Goal: Task Accomplishment & Management: Complete application form

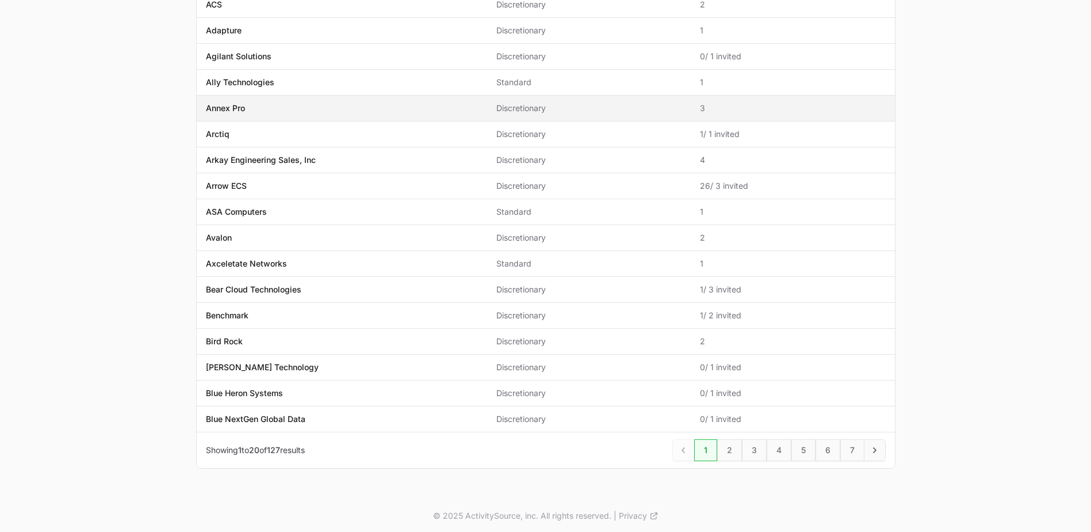
scroll to position [267, 0]
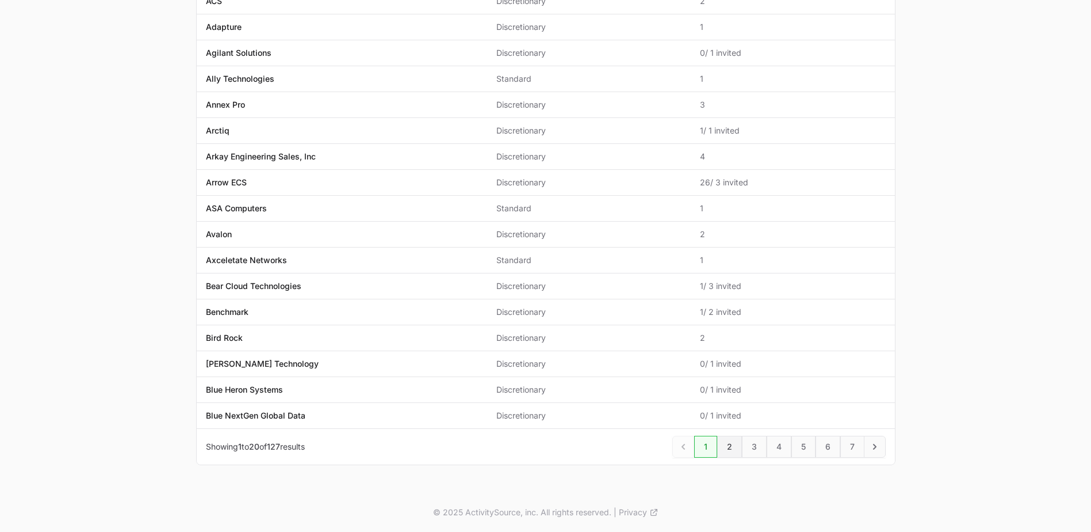
click at [730, 442] on link "2" at bounding box center [729, 447] width 25 height 22
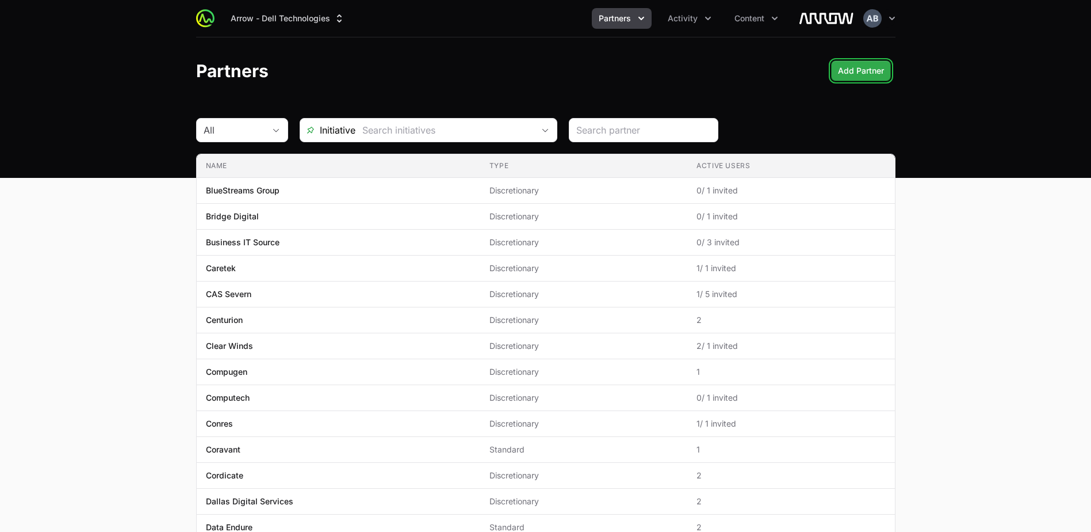
click at [857, 75] on span "Add Partner" at bounding box center [861, 71] width 46 height 14
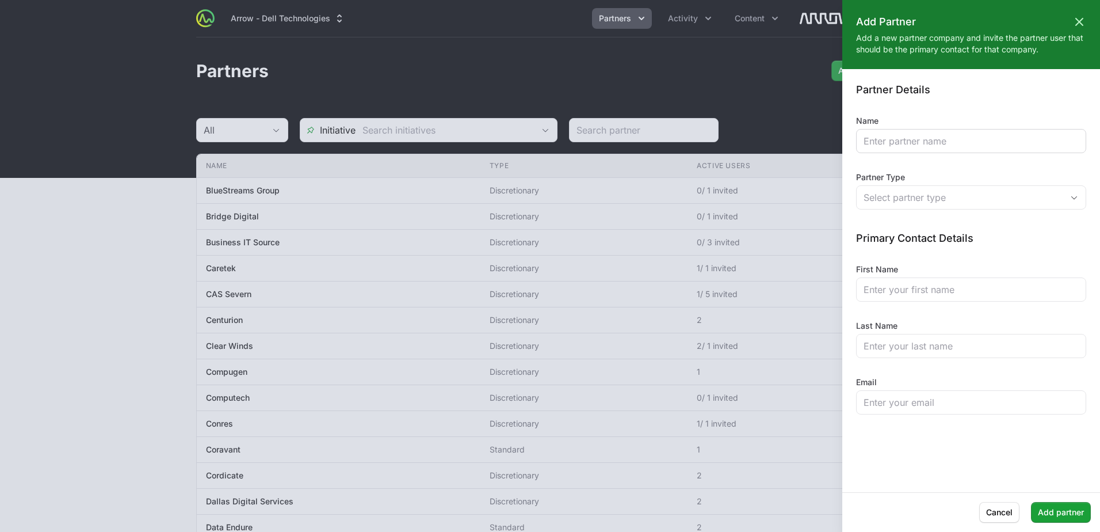
click at [903, 133] on div at bounding box center [971, 141] width 230 height 24
click at [888, 143] on input "Name" at bounding box center [971, 141] width 215 height 14
type input "Contour Data Solutions"
click at [915, 205] on button "Select partner type" at bounding box center [971, 197] width 229 height 23
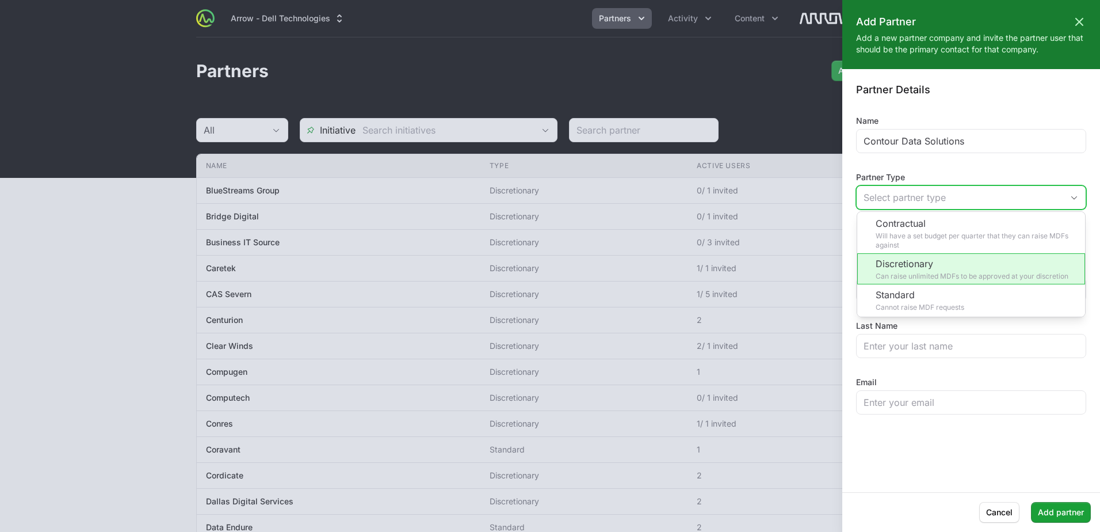
click at [925, 267] on li "Discretionary Can raise unlimited MDFs to be approved at your discretion" at bounding box center [971, 268] width 228 height 31
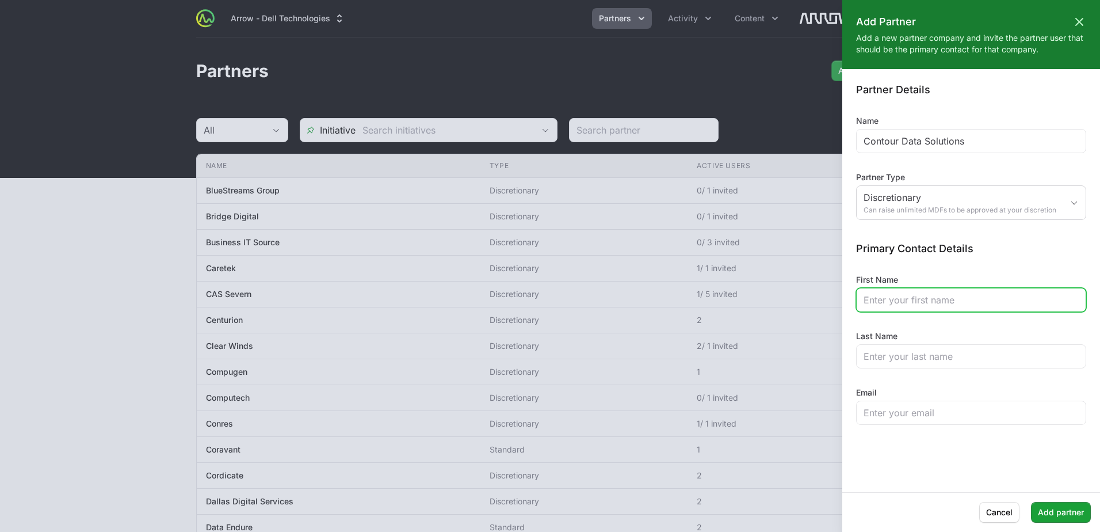
click at [888, 303] on input "First Name" at bounding box center [971, 300] width 215 height 14
type input "Gabryelle"
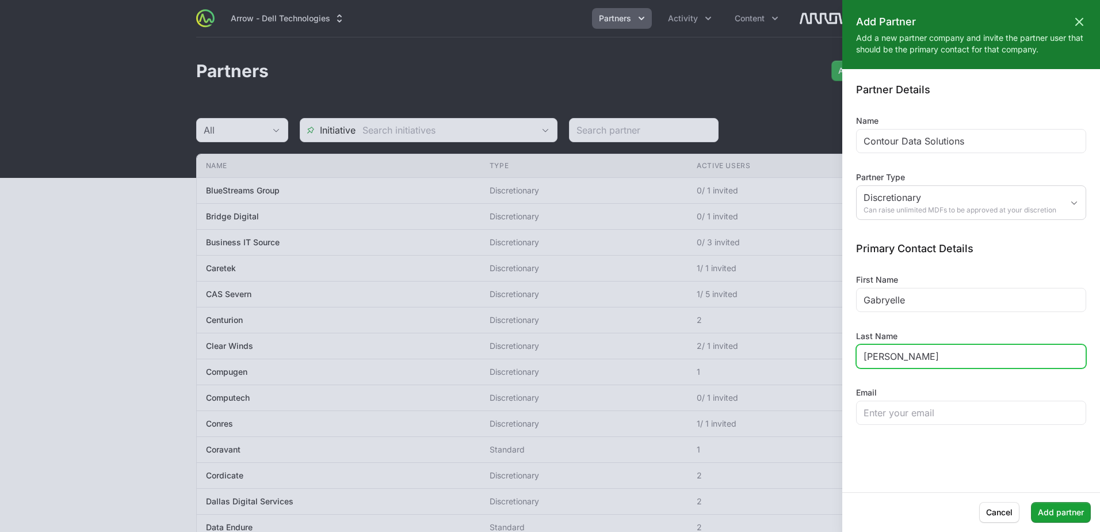
type input "[PERSON_NAME]"
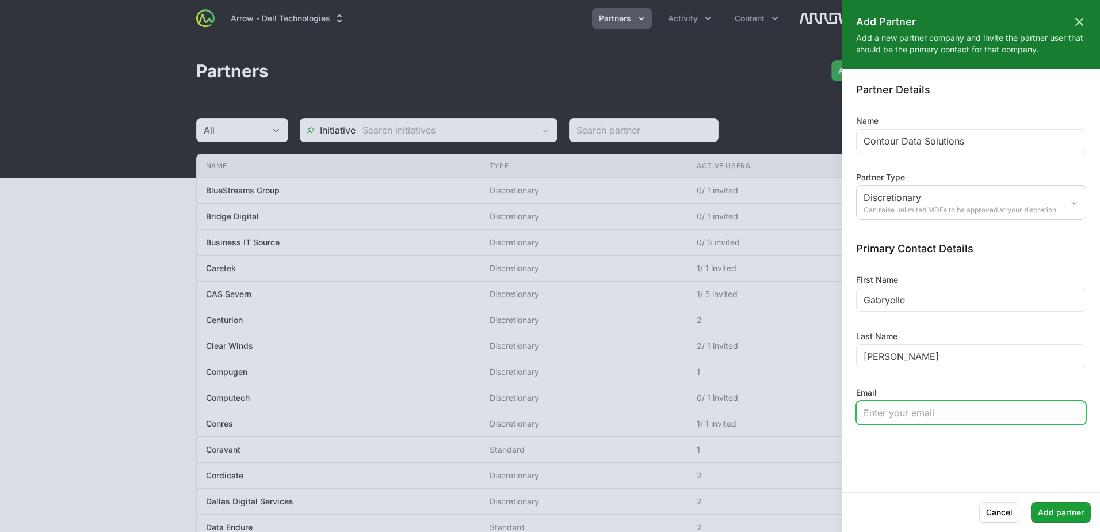
click at [937, 410] on input "Email" at bounding box center [971, 413] width 215 height 14
paste input "[EMAIL_ADDRESS][DOMAIN_NAME]"
type input "[EMAIL_ADDRESS][DOMAIN_NAME]"
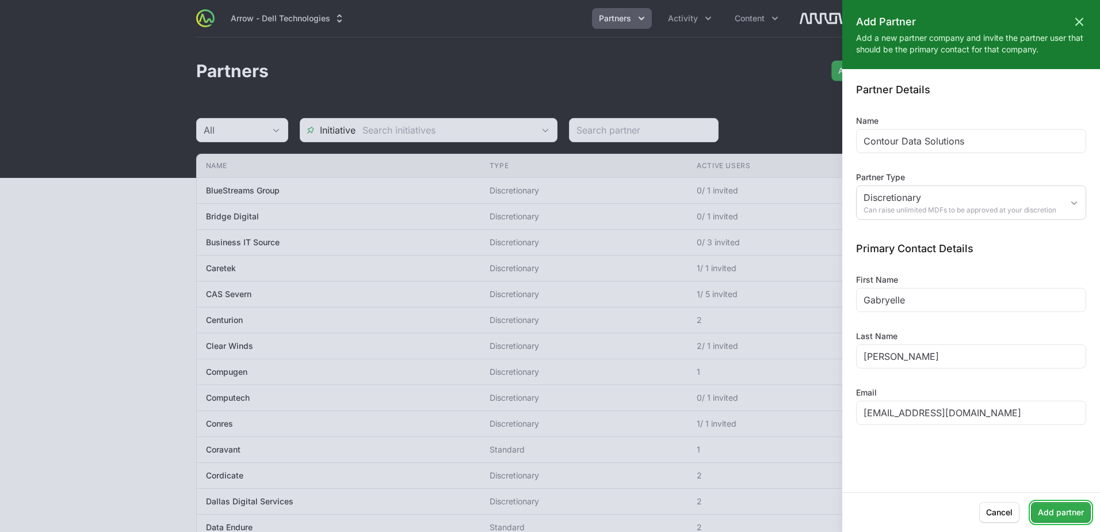
click at [1060, 513] on span "Add partner" at bounding box center [1061, 512] width 46 height 14
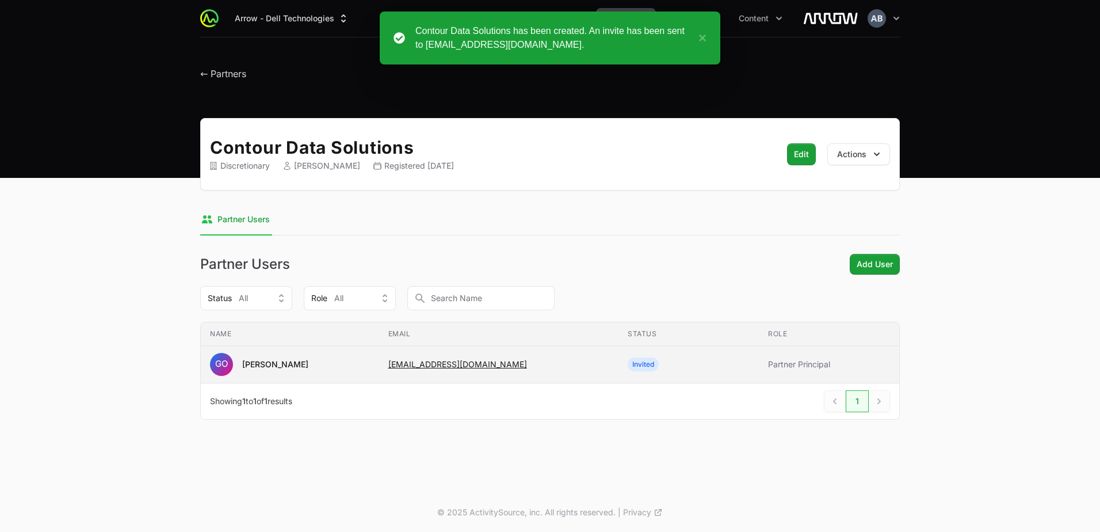
click at [689, 366] on span "Invited" at bounding box center [689, 364] width 122 height 14
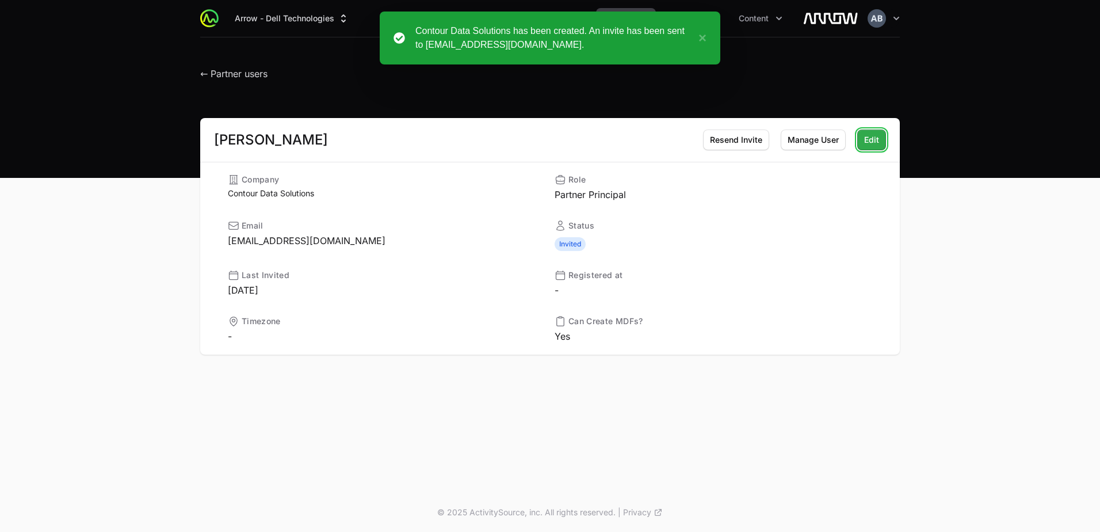
click at [866, 140] on span "Edit" at bounding box center [871, 140] width 15 height 14
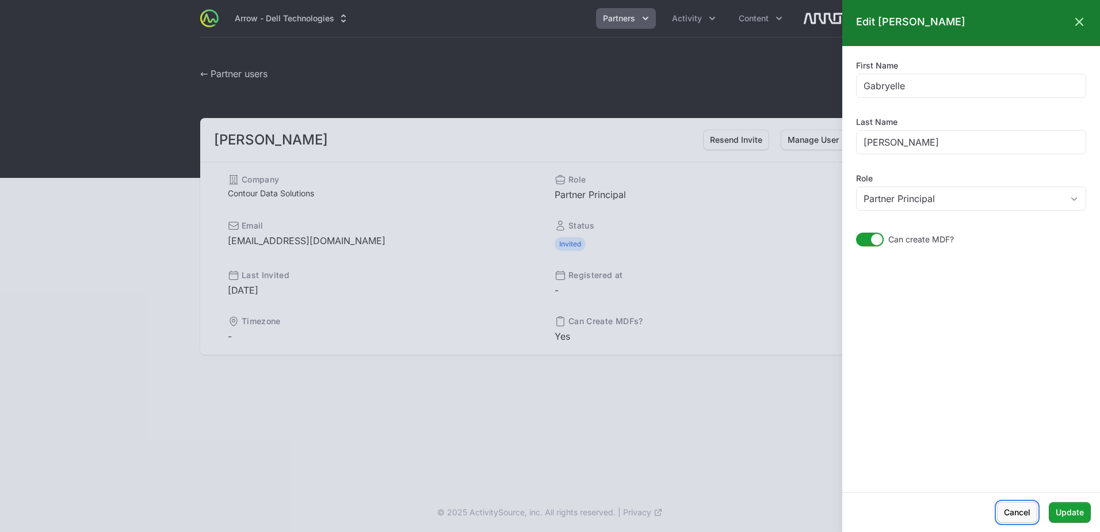
click at [1020, 514] on span "Cancel" at bounding box center [1017, 512] width 26 height 14
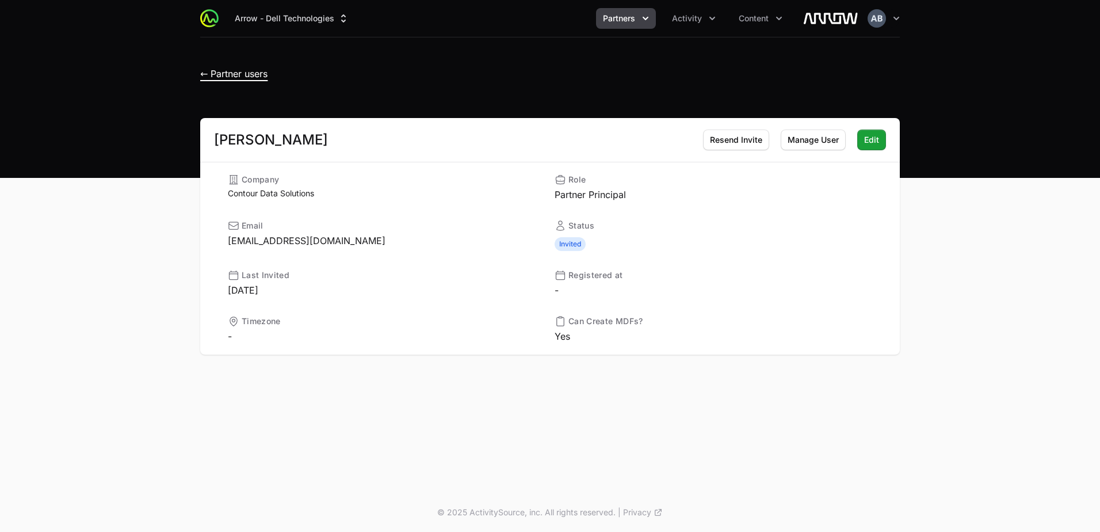
click at [216, 75] on span "← Partner users" at bounding box center [233, 74] width 67 height 12
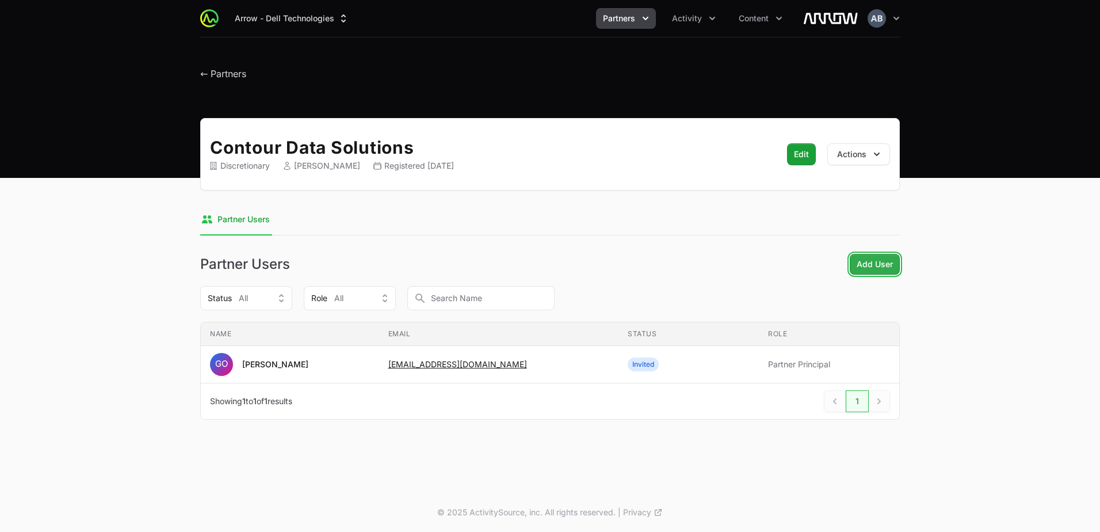
click at [889, 263] on span "Add User" at bounding box center [875, 264] width 36 height 14
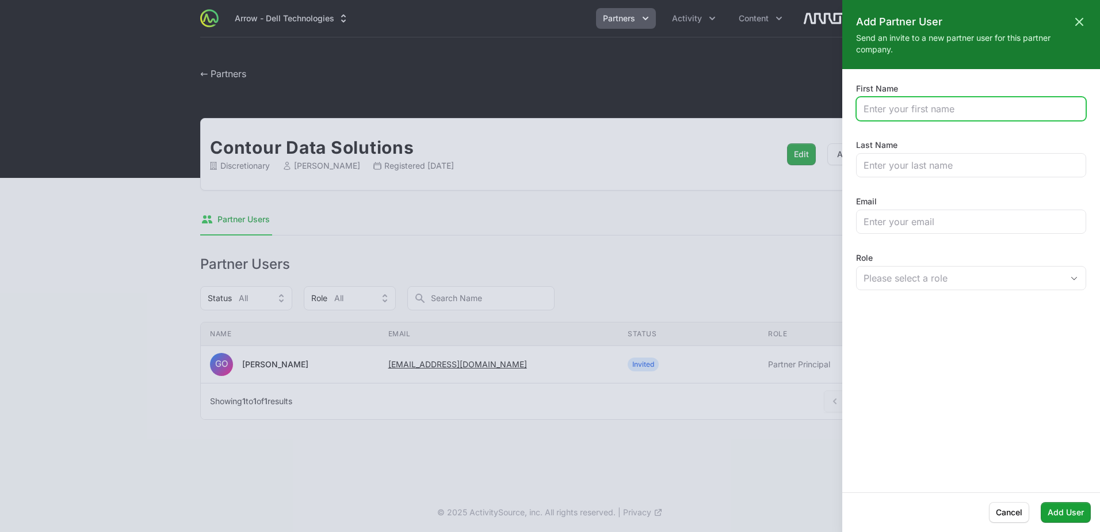
click at [923, 113] on input "First Name" at bounding box center [971, 109] width 215 height 14
type input "[PERSON_NAME]"
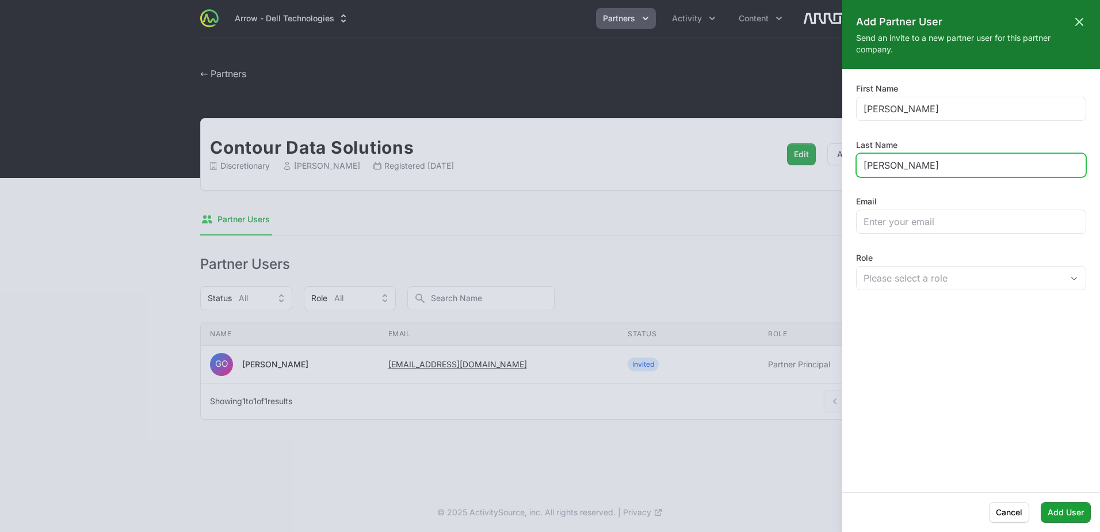
type input "[PERSON_NAME]"
click at [892, 232] on div "First Name [PERSON_NAME] Last Name [PERSON_NAME] Email Role Please select a role" at bounding box center [971, 188] width 230 height 211
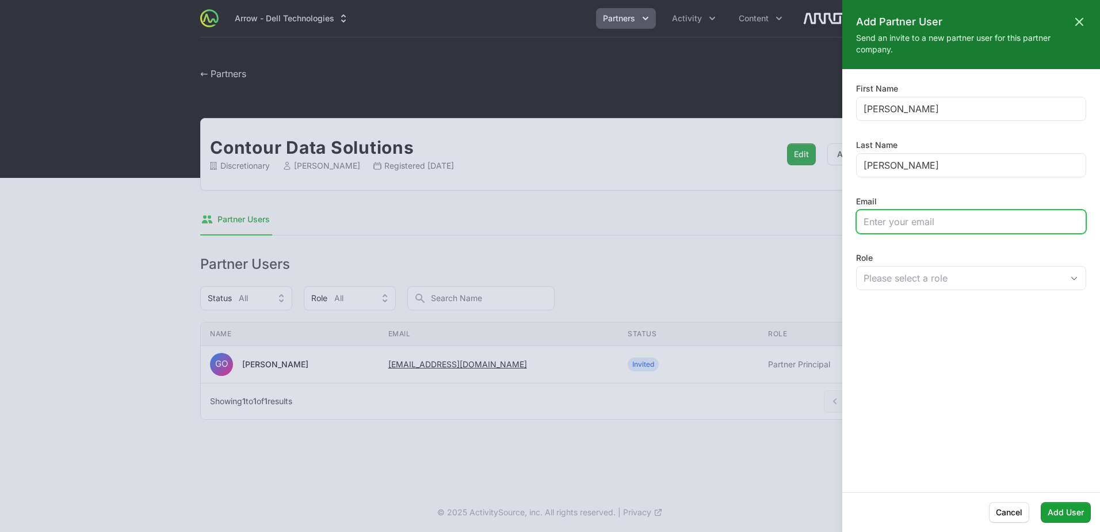
click at [892, 226] on input "Email" at bounding box center [971, 222] width 215 height 14
paste input "[EMAIL_ADDRESS][DOMAIN_NAME]"
type input "[EMAIL_ADDRESS][DOMAIN_NAME]"
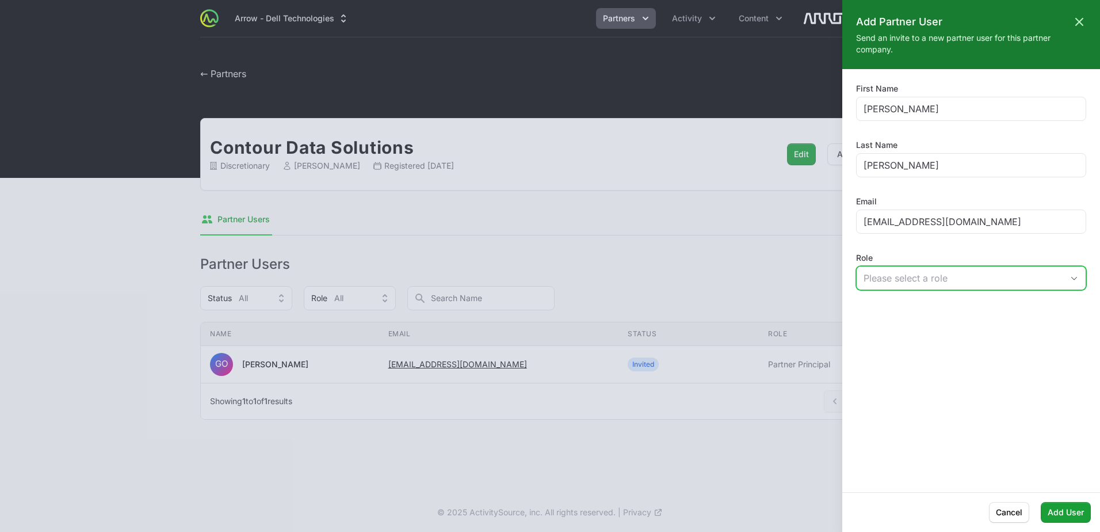
click at [957, 276] on div "Please select a role" at bounding box center [963, 278] width 199 height 14
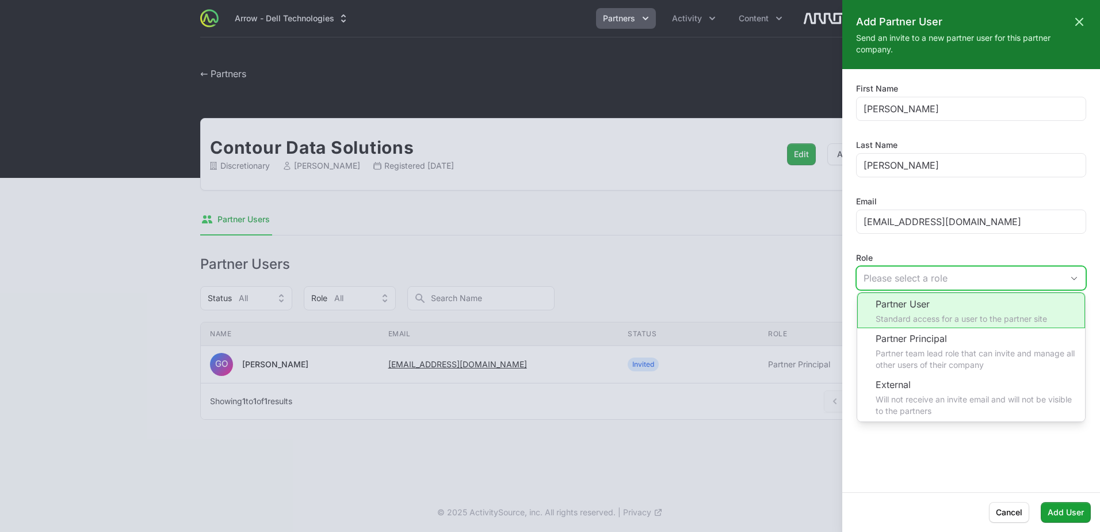
click at [918, 307] on li "Partner User Standard access for a user to the partner site" at bounding box center [971, 310] width 228 height 36
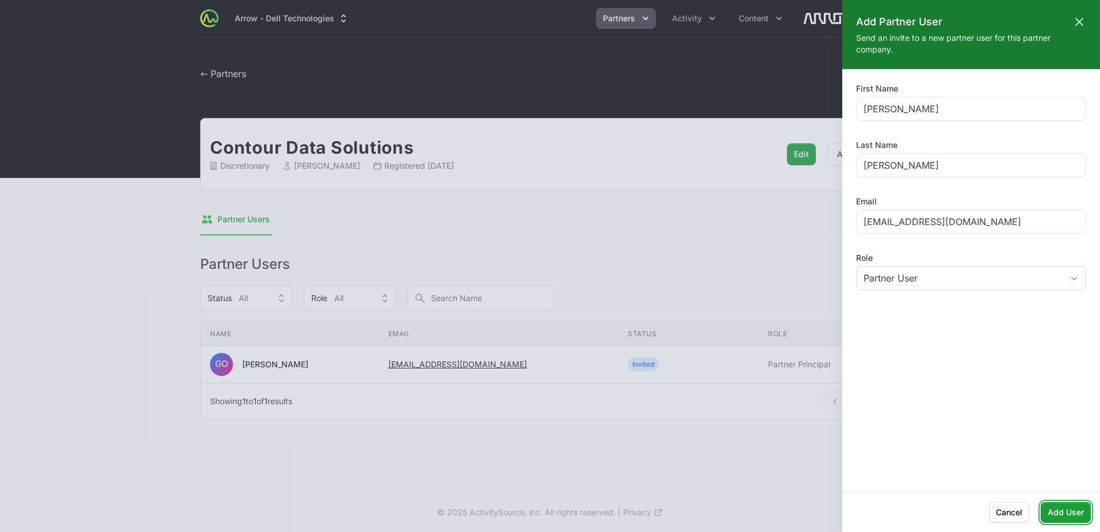
drag, startPoint x: 1075, startPoint y: 511, endPoint x: 1003, endPoint y: 425, distance: 112.3
click at [1075, 510] on span "Add User" at bounding box center [1066, 512] width 36 height 14
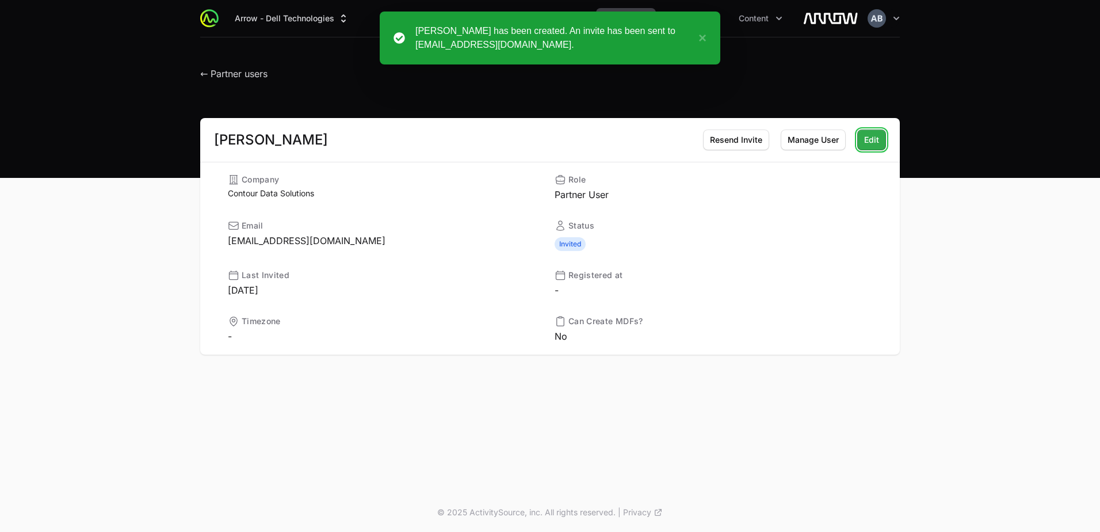
click at [869, 142] on span "Edit" at bounding box center [871, 140] width 15 height 14
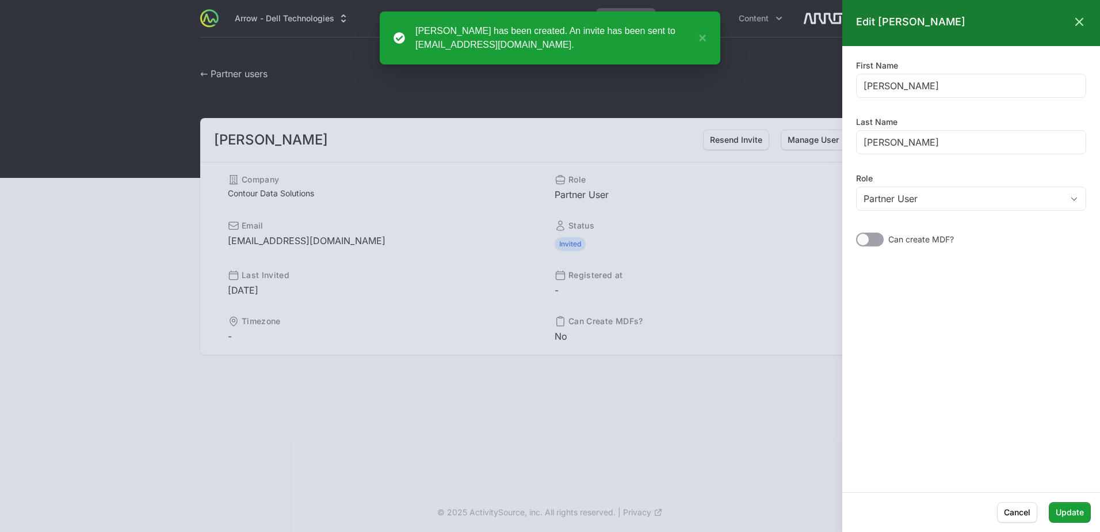
click at [872, 234] on div "First Name [PERSON_NAME] Last Name [PERSON_NAME] Role Partner User Can create M…" at bounding box center [971, 159] width 230 height 199
click at [884, 243] on div "Can create MDF?" at bounding box center [971, 239] width 230 height 14
click at [875, 235] on div at bounding box center [870, 239] width 28 height 14
click at [857, 234] on input "checkbox" at bounding box center [856, 232] width 1 height 1
checkbox input "true"
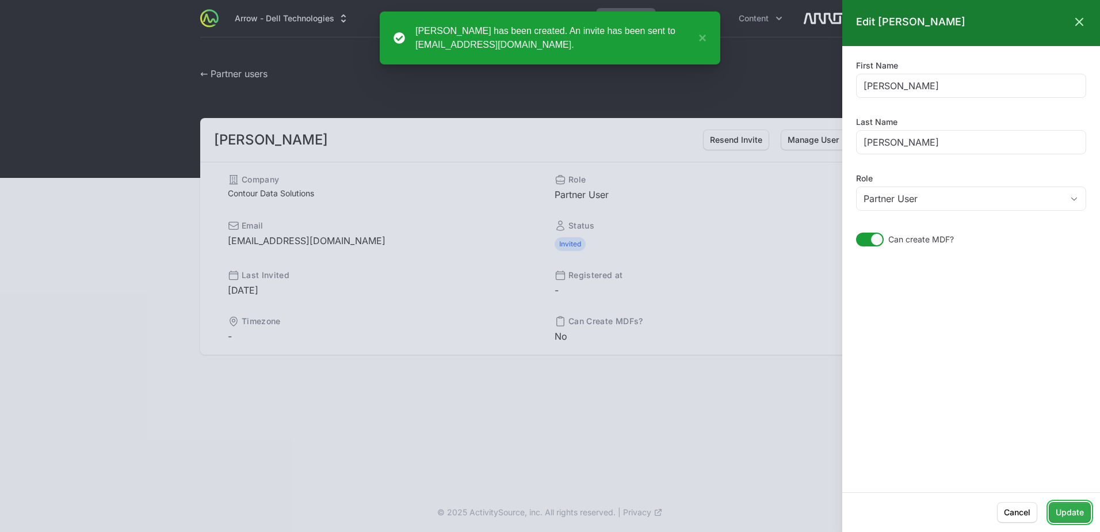
click at [1065, 514] on span "Update" at bounding box center [1070, 512] width 28 height 14
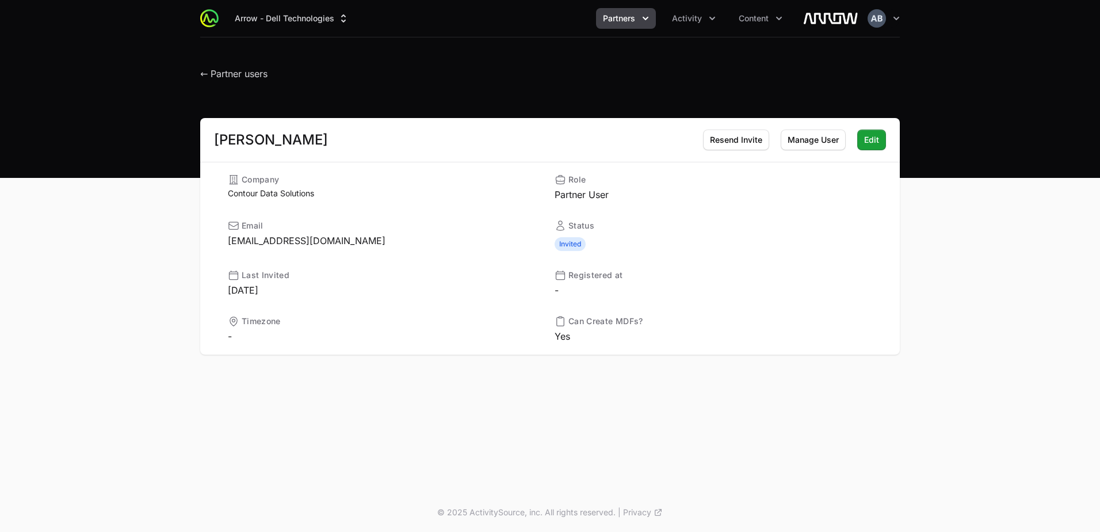
click at [844, 20] on img at bounding box center [830, 18] width 55 height 23
click at [889, 22] on button "Open user menu" at bounding box center [884, 18] width 32 height 18
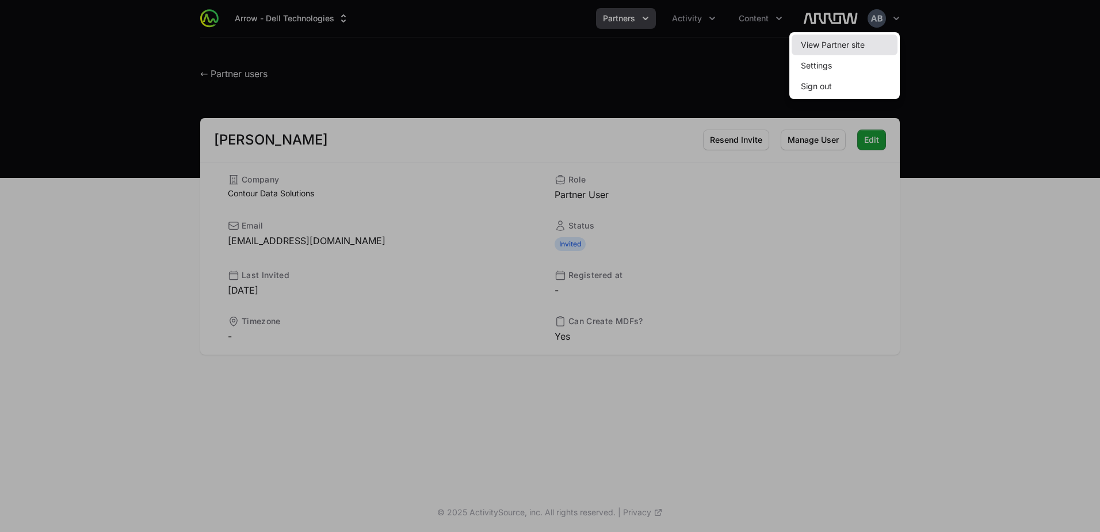
click at [847, 48] on link "View Partner site" at bounding box center [845, 45] width 106 height 21
